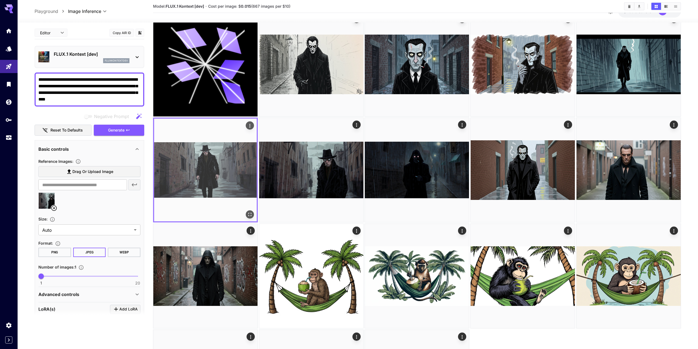
click at [237, 192] on img at bounding box center [205, 170] width 103 height 103
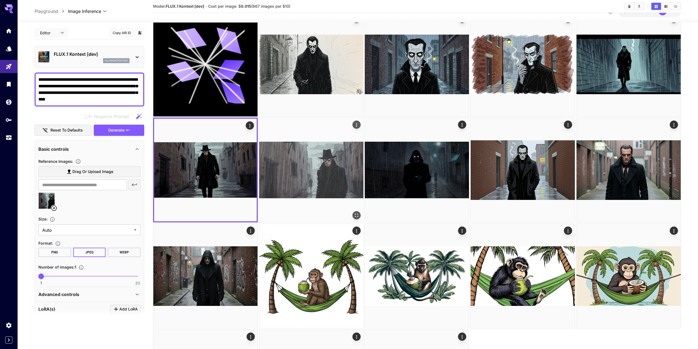
click at [306, 198] on img at bounding box center [311, 170] width 104 height 104
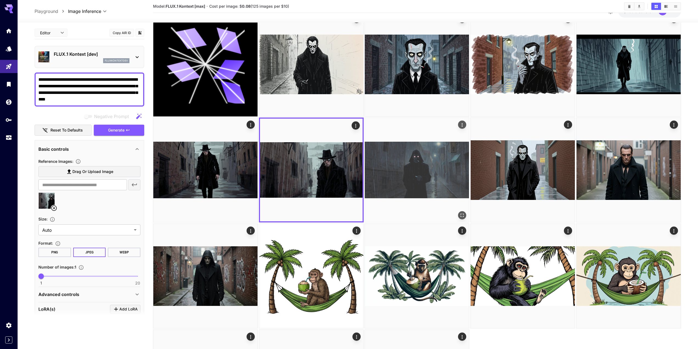
click at [423, 193] on img at bounding box center [417, 170] width 104 height 104
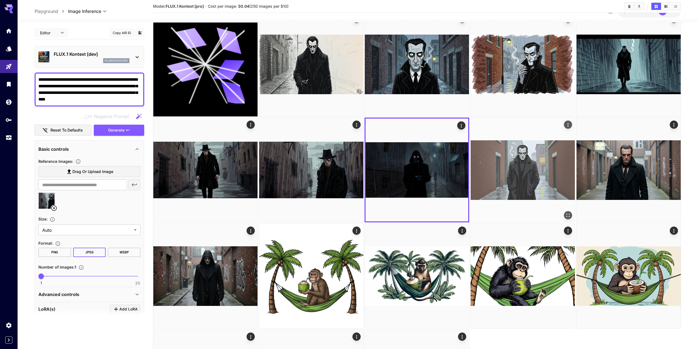
click at [489, 190] on img at bounding box center [523, 170] width 104 height 104
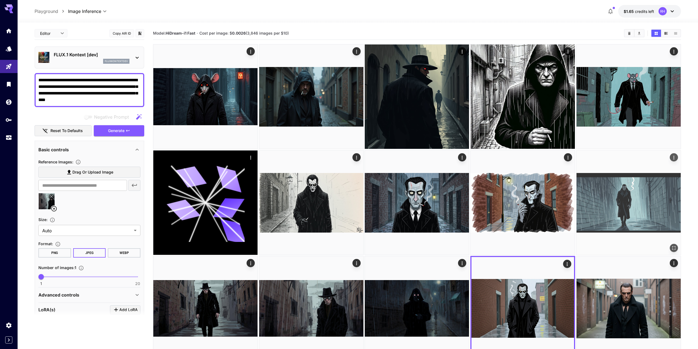
click at [489, 209] on img at bounding box center [629, 202] width 104 height 104
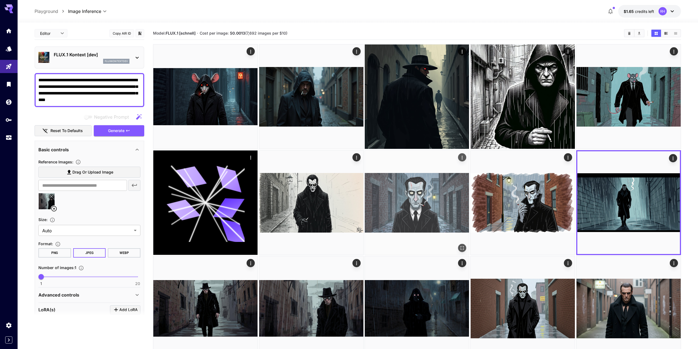
click at [436, 220] on img at bounding box center [417, 202] width 104 height 104
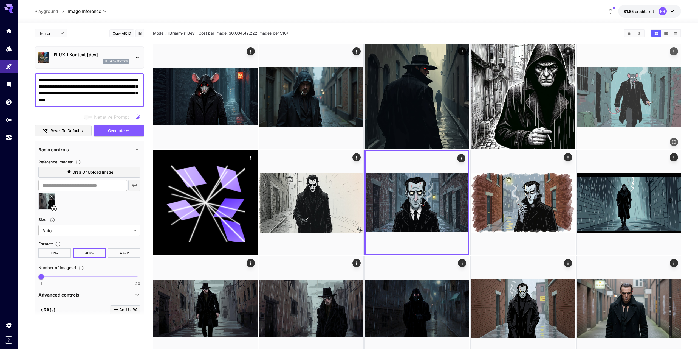
click at [489, 125] on img at bounding box center [629, 96] width 104 height 104
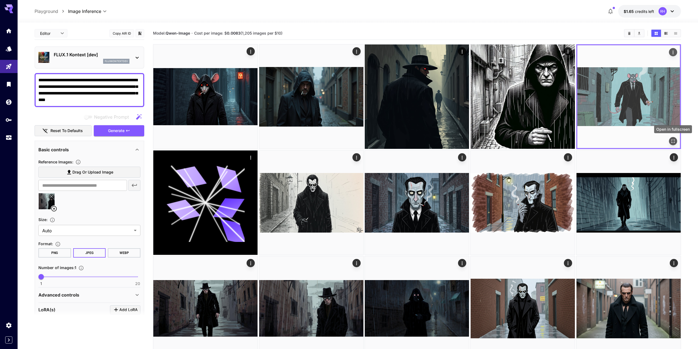
click at [489, 142] on icon "Open in fullscreen" at bounding box center [673, 140] width 5 height 5
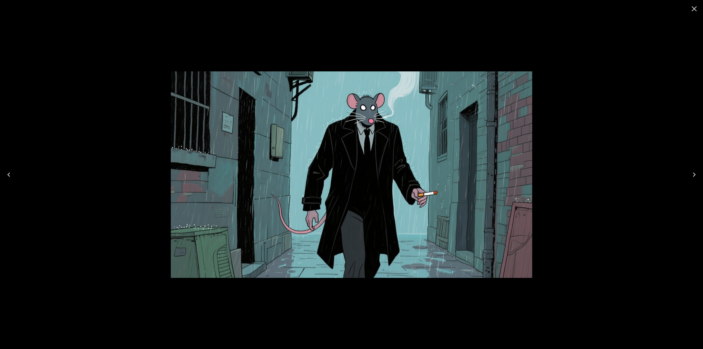
click at [489, 10] on icon "Close" at bounding box center [693, 8] width 9 height 9
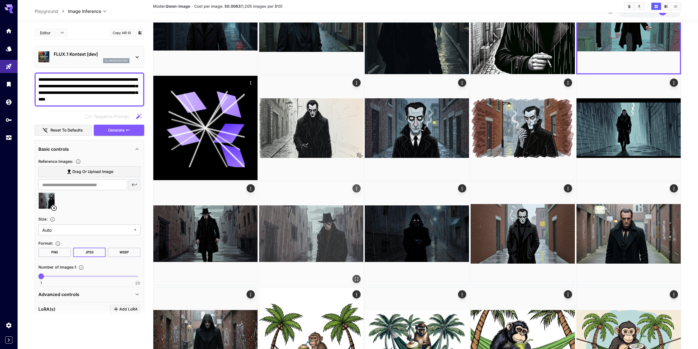
scroll to position [110, 0]
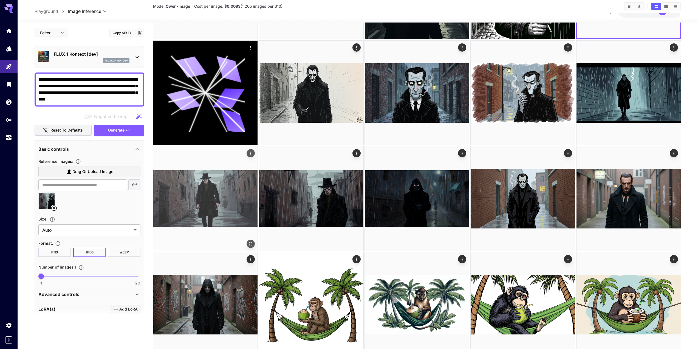
click at [217, 198] on img at bounding box center [205, 198] width 104 height 104
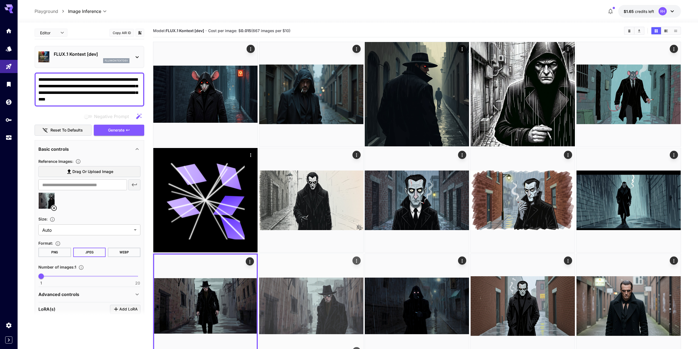
scroll to position [0, 0]
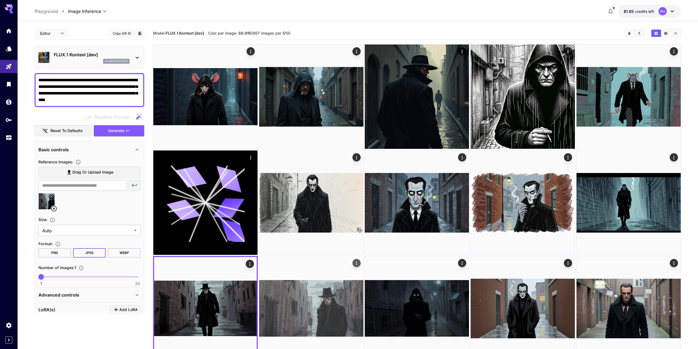
click at [295, 251] on img at bounding box center [311, 308] width 104 height 104
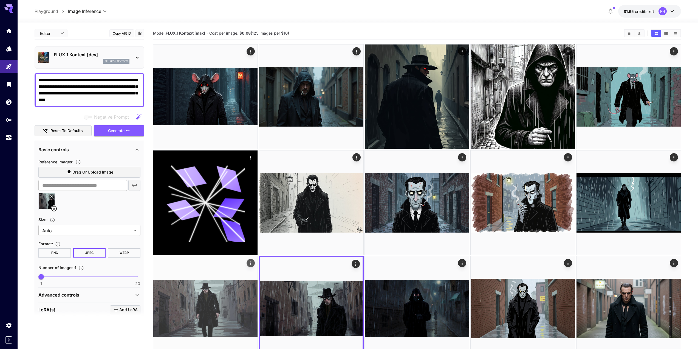
click at [242, 251] on img at bounding box center [205, 308] width 104 height 104
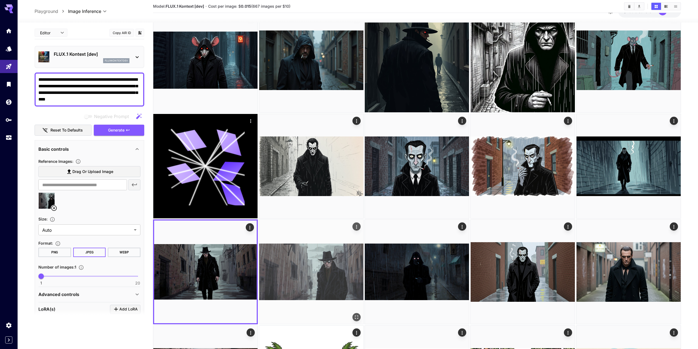
scroll to position [27, 0]
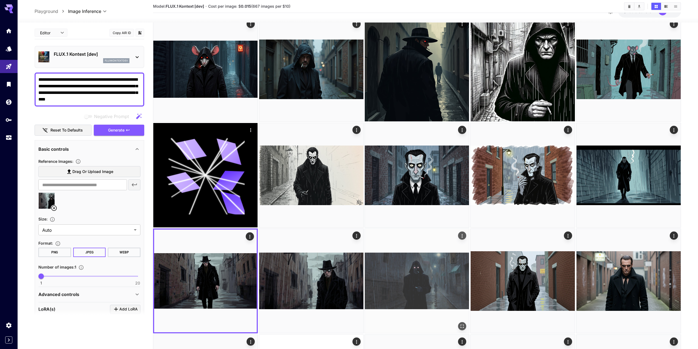
click at [446, 251] on img at bounding box center [417, 281] width 104 height 104
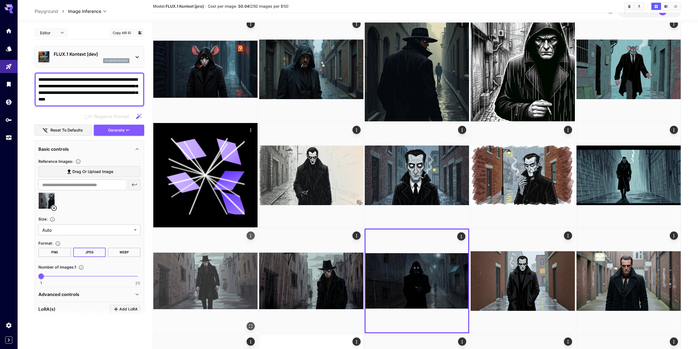
click at [207, 251] on img at bounding box center [205, 281] width 104 height 104
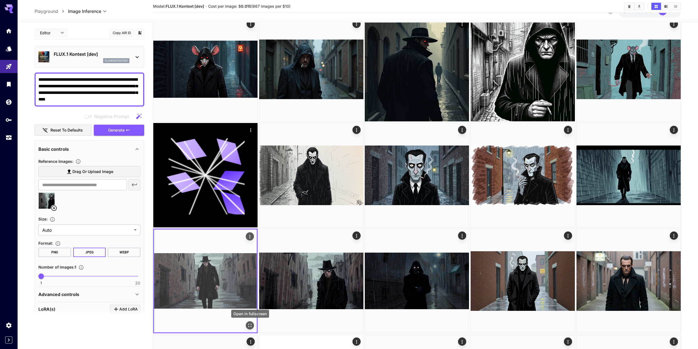
click at [250, 251] on icon "Open in fullscreen" at bounding box center [249, 325] width 5 height 5
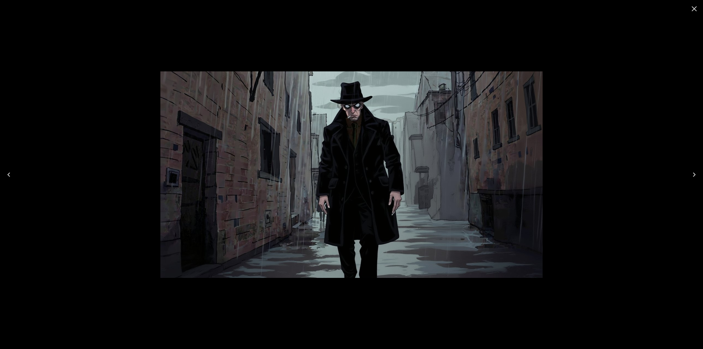
click at [489, 11] on icon "Close" at bounding box center [693, 8] width 9 height 9
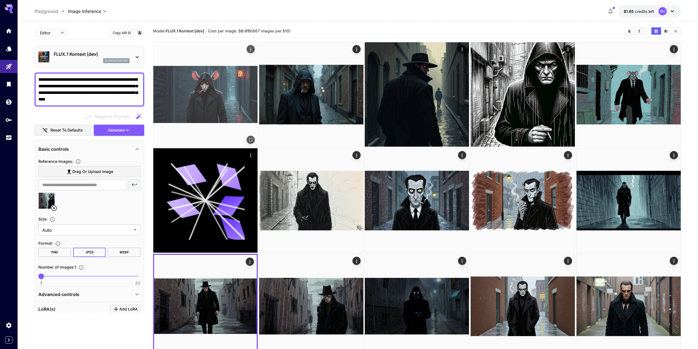
scroll to position [0, 0]
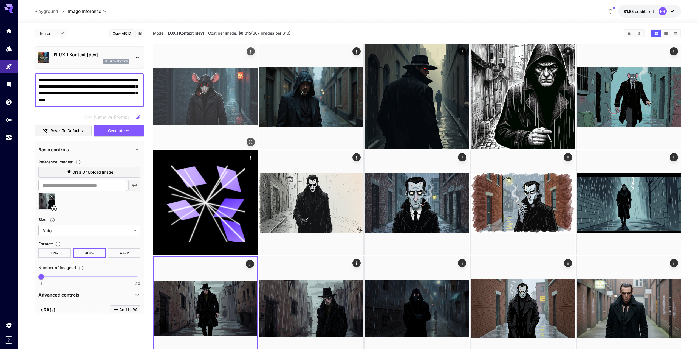
click at [187, 124] on img at bounding box center [205, 96] width 104 height 104
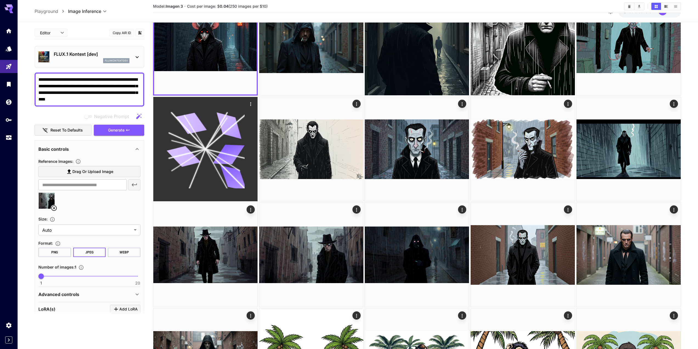
scroll to position [82, 0]
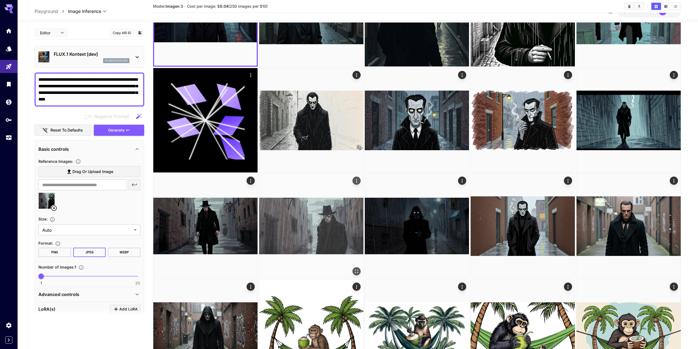
click at [326, 222] on img at bounding box center [311, 226] width 104 height 104
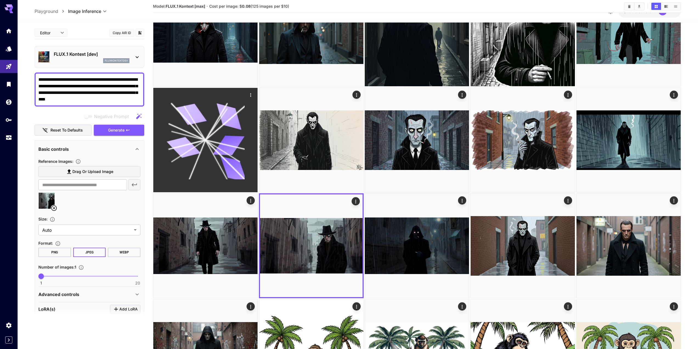
scroll to position [55, 0]
